Goal: Task Accomplishment & Management: Manage account settings

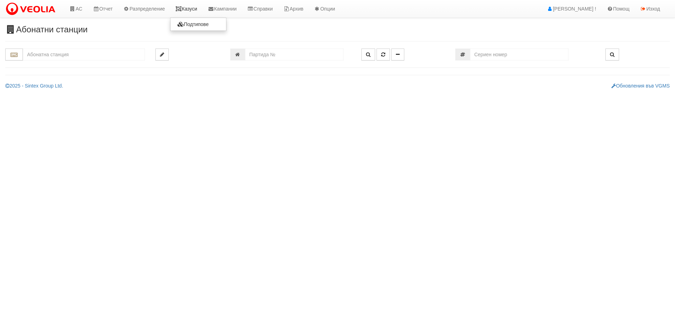
click at [194, 8] on link "Казуси" at bounding box center [186, 9] width 32 height 18
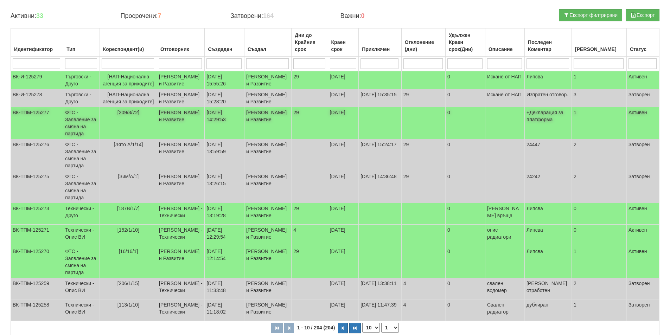
scroll to position [166, 0]
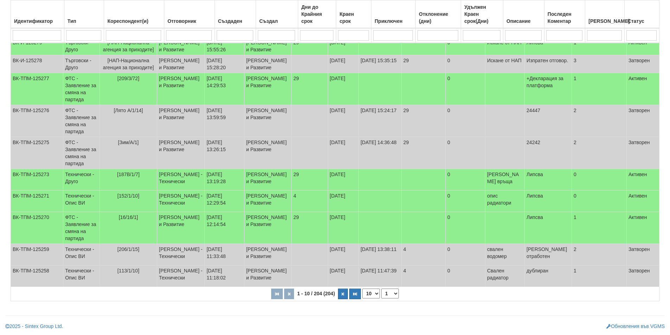
click at [375, 296] on select "10 20 30 40" at bounding box center [371, 294] width 18 height 10
select select "30"
click at [364, 299] on select "10 20 30 40" at bounding box center [371, 294] width 18 height 10
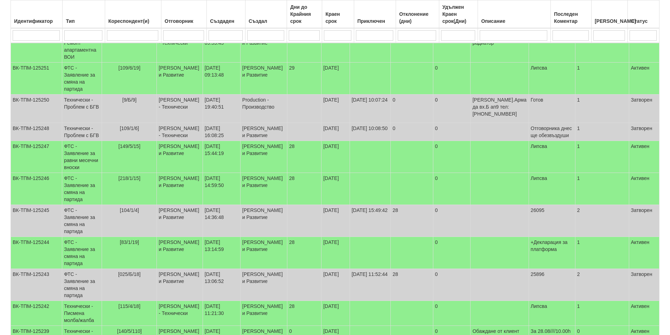
scroll to position [447, 0]
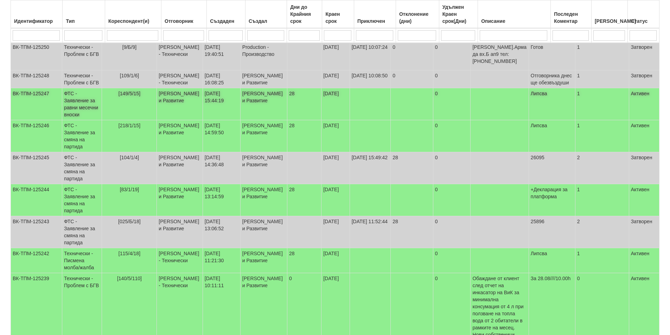
click at [76, 120] on td "ФТС - Заявление за равни месечни вноски" at bounding box center [82, 104] width 40 height 32
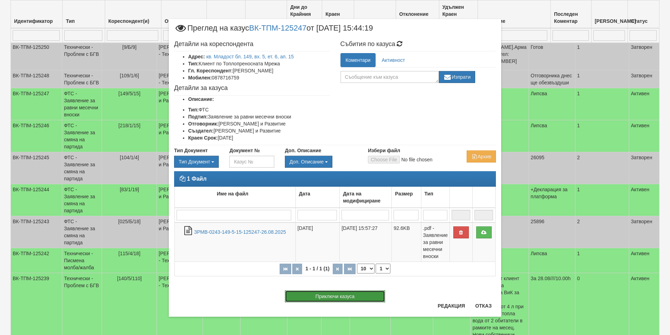
click at [332, 296] on button "Приключи казуса" at bounding box center [335, 296] width 100 height 12
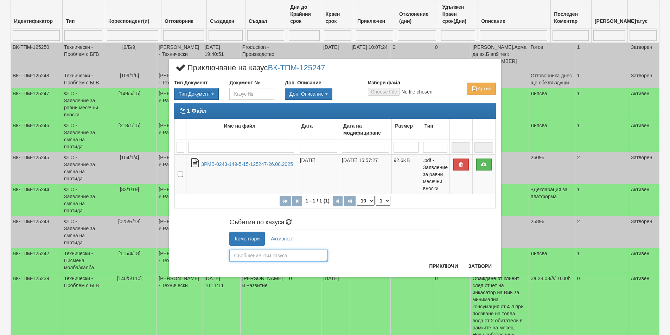
click at [244, 252] on textarea at bounding box center [278, 256] width 98 height 12
type textarea "Обработено"
click at [431, 267] on button "Приключи" at bounding box center [443, 266] width 37 height 11
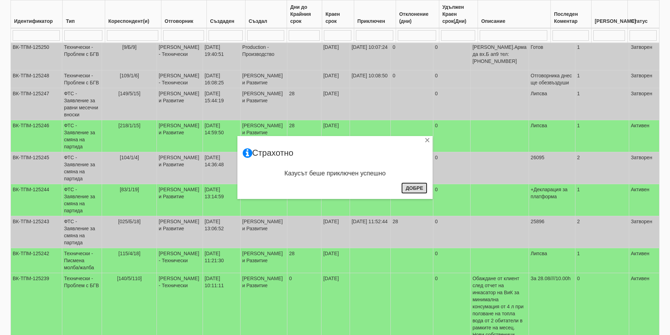
click at [412, 188] on button "Добре" at bounding box center [414, 187] width 26 height 11
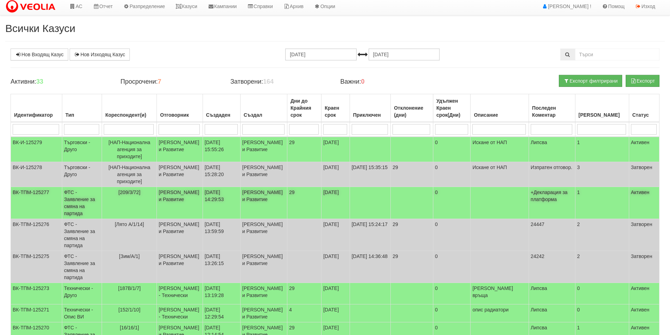
scroll to position [0, 0]
